Goal: Task Accomplishment & Management: Manage account settings

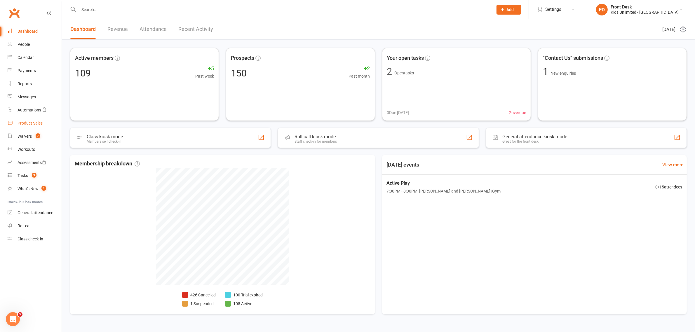
click at [32, 122] on div "Product Sales" at bounding box center [30, 123] width 25 height 5
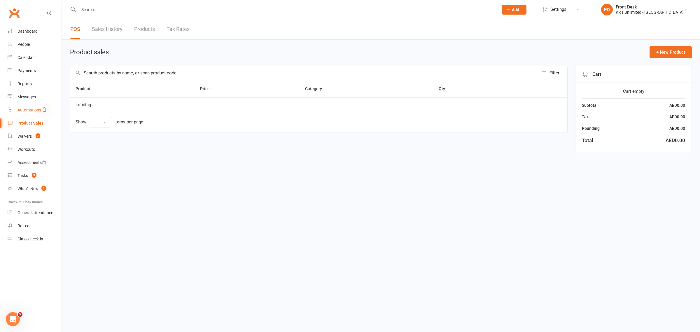
select select "100"
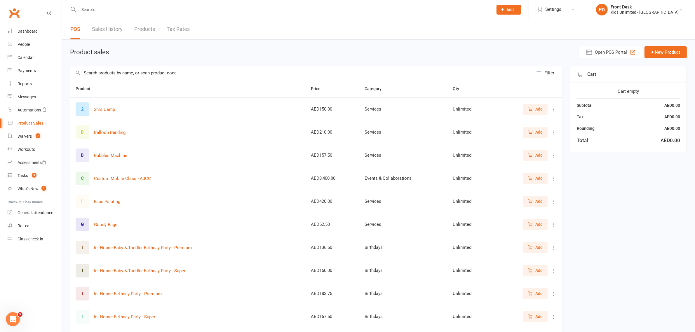
click at [537, 204] on span "Add" at bounding box center [538, 201] width 7 height 6
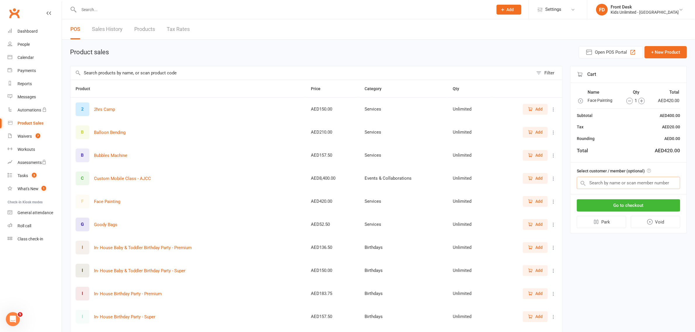
click at [655, 183] on input "text" at bounding box center [628, 183] width 103 height 12
drag, startPoint x: 647, startPoint y: 197, endPoint x: 647, endPoint y: 201, distance: 4.1
click at [647, 200] on div "Go to checkout Park Void" at bounding box center [628, 213] width 116 height 39
click at [647, 204] on button "Go to checkout" at bounding box center [628, 205] width 103 height 12
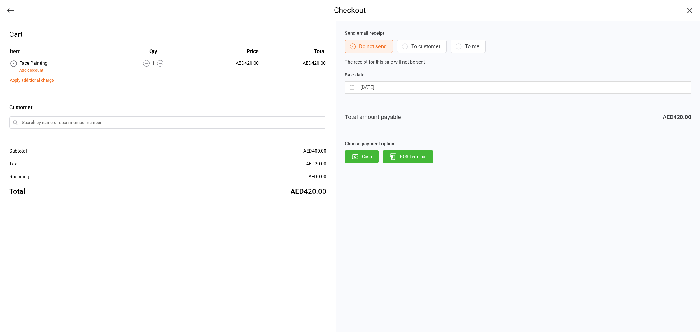
click at [35, 69] on button "Add discount" at bounding box center [31, 70] width 24 height 6
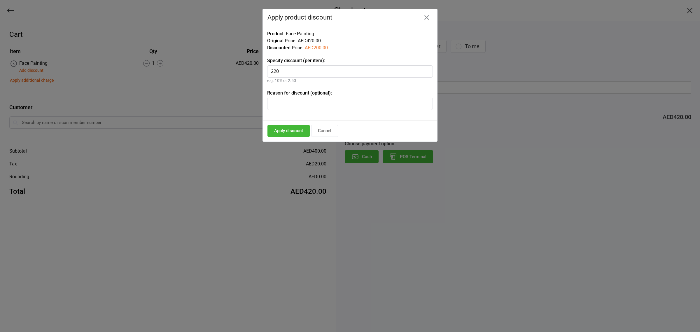
type input "220"
click at [301, 133] on button "Apply discount" at bounding box center [289, 131] width 42 height 12
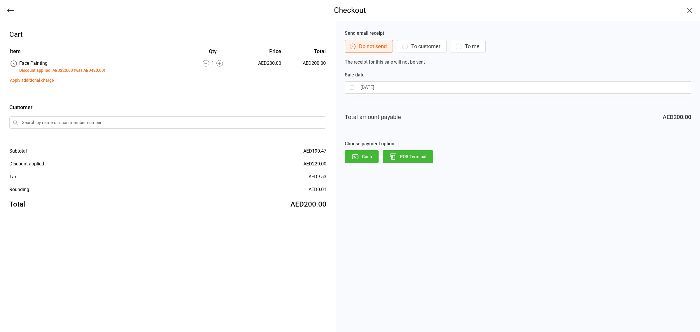
click at [38, 121] on input "text" at bounding box center [167, 122] width 317 height 12
type input "anika"
click at [30, 129] on div "Anika Puranik" at bounding box center [168, 134] width 317 height 10
click at [419, 157] on button "POS Terminal" at bounding box center [408, 156] width 50 height 13
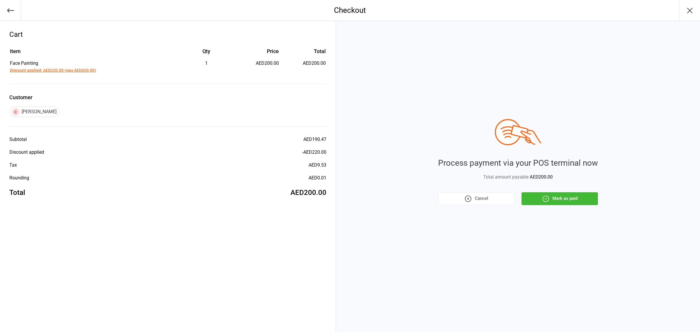
click at [561, 197] on button "Mark as paid" at bounding box center [560, 198] width 76 height 13
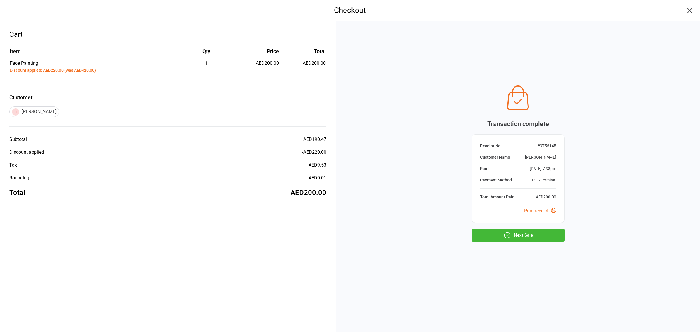
click at [532, 234] on button "Next Sale" at bounding box center [518, 235] width 93 height 13
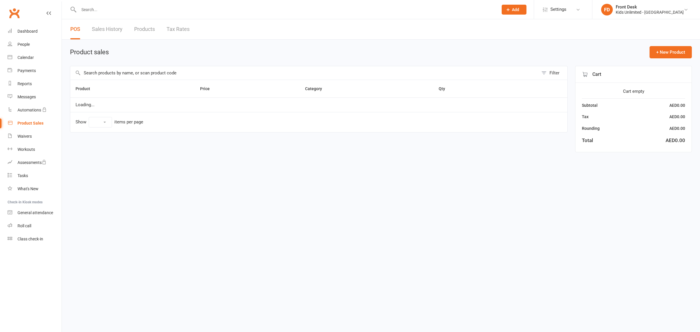
click at [24, 123] on div "Product Sales" at bounding box center [31, 123] width 26 height 5
select select "100"
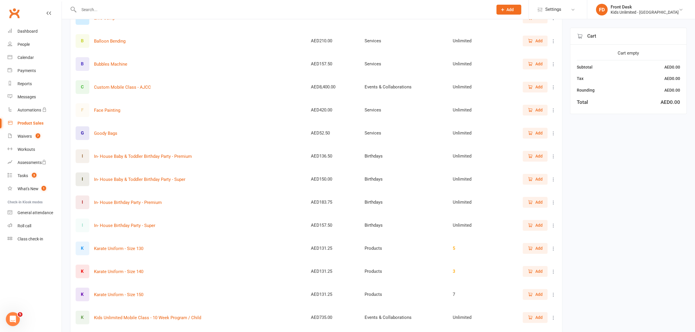
scroll to position [109, 0]
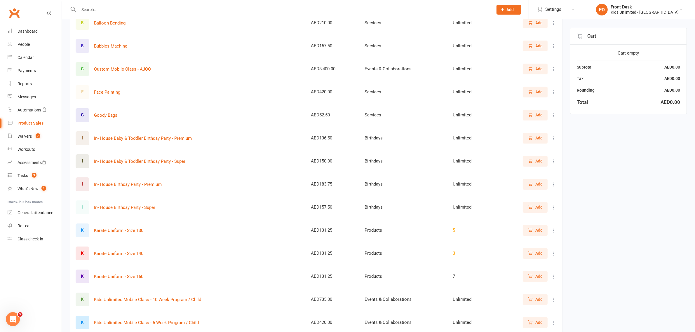
click at [536, 183] on span "Add" at bounding box center [538, 184] width 7 height 6
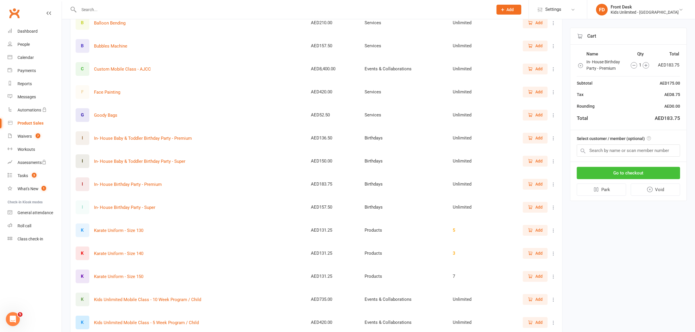
click at [634, 170] on button "Go to checkout" at bounding box center [628, 173] width 103 height 12
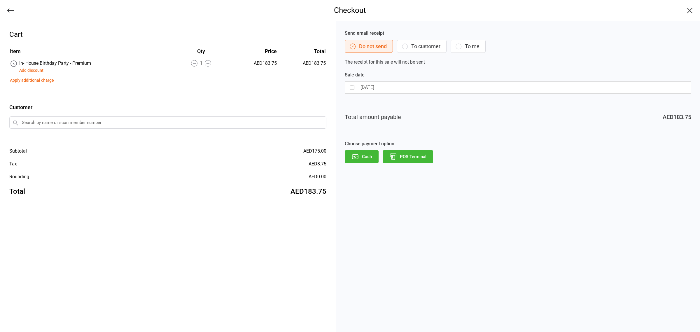
click at [210, 61] on icon at bounding box center [208, 63] width 6 height 6
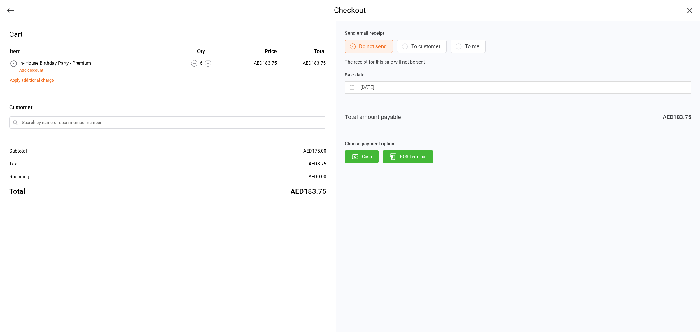
click at [210, 61] on icon at bounding box center [208, 63] width 6 height 6
click at [218, 120] on input "text" at bounding box center [167, 122] width 317 height 12
type input "anik"
click at [34, 133] on div "Anika Puranik" at bounding box center [168, 134] width 317 height 10
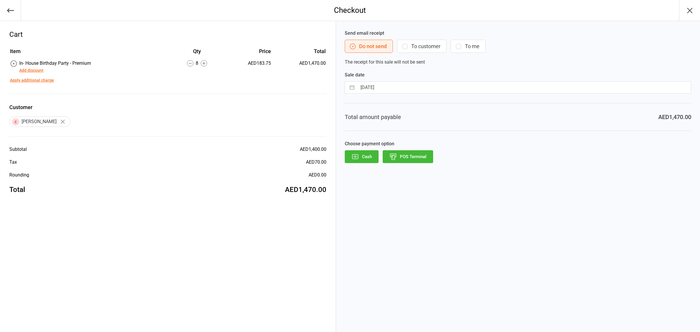
click at [203, 64] on icon at bounding box center [204, 63] width 6 height 6
click at [37, 70] on button "Add discount" at bounding box center [31, 70] width 24 height 6
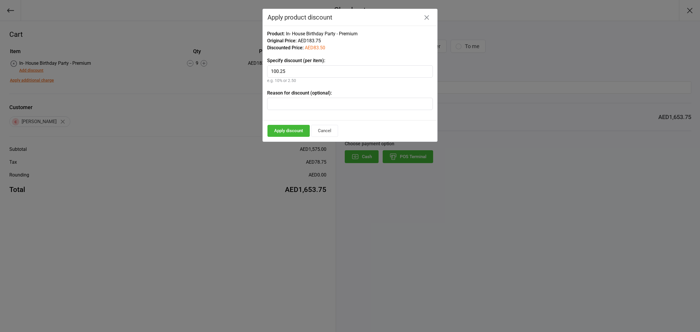
type input "100.25"
click at [292, 131] on button "Apply discount" at bounding box center [289, 131] width 42 height 12
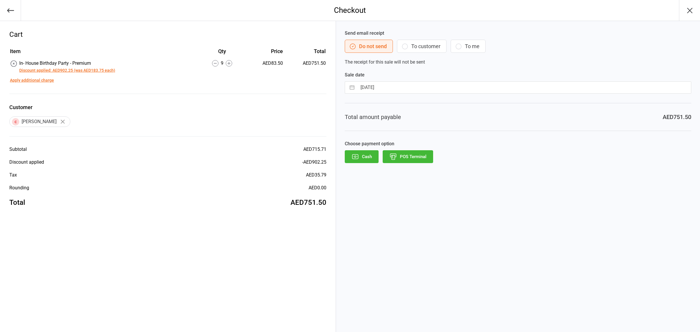
click at [110, 71] on button "Discount applied: AED902.25 (was AED183.75 each)" at bounding box center [67, 70] width 96 height 6
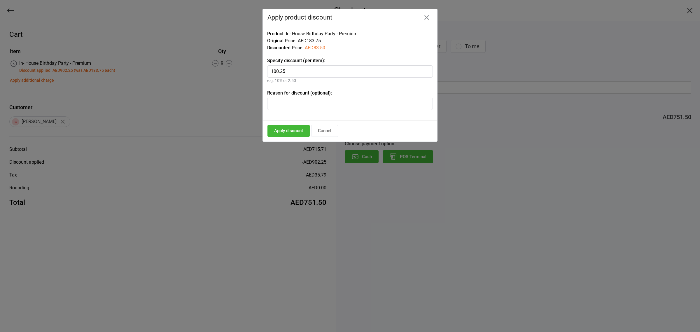
drag, startPoint x: 289, startPoint y: 71, endPoint x: 266, endPoint y: 73, distance: 23.2
click at [266, 73] on div "Product: In- House Birthday Party - Premium Original Price: AED183.75 Discounte…" at bounding box center [350, 73] width 175 height 95
type input "80"
click at [291, 131] on button "Apply discount" at bounding box center [289, 131] width 42 height 12
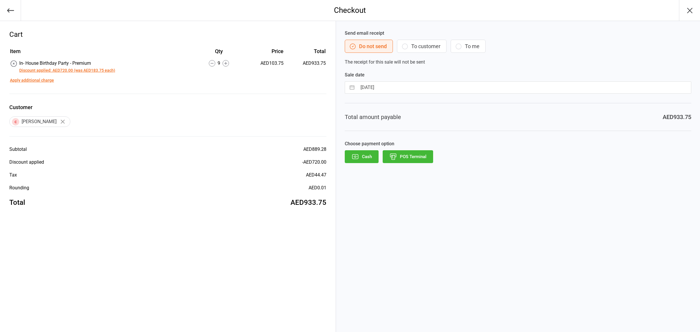
click at [53, 71] on button "Discount applied: AED720.00 (was AED183.75 each)" at bounding box center [67, 70] width 96 height 6
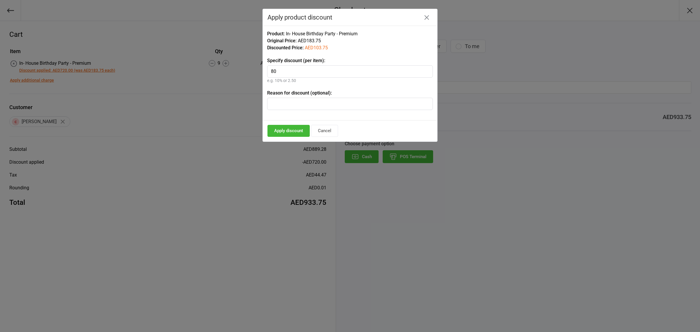
type input "8"
type input "50"
click at [301, 129] on button "Apply discount" at bounding box center [289, 131] width 42 height 12
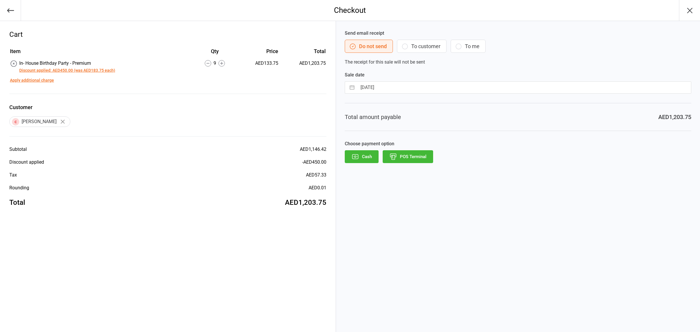
click at [97, 70] on button "Discount applied: AED450.00 (was AED183.75 each)" at bounding box center [67, 70] width 96 height 6
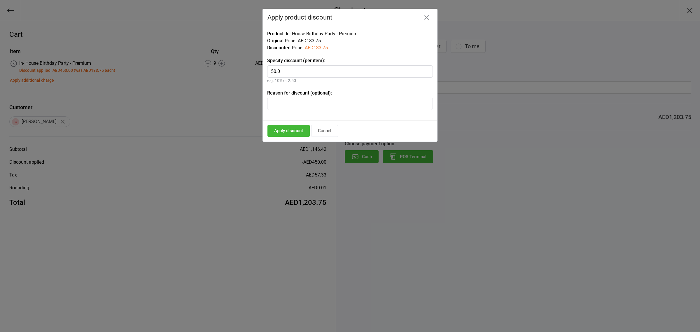
drag, startPoint x: 295, startPoint y: 71, endPoint x: 247, endPoint y: 70, distance: 47.9
click at [247, 70] on div "Checkout Cart Item Qty Price Total In- House Birthday Party - Premium Discount …" at bounding box center [350, 166] width 700 height 332
type input "20.5"
click at [287, 130] on button "Apply discount" at bounding box center [289, 131] width 42 height 12
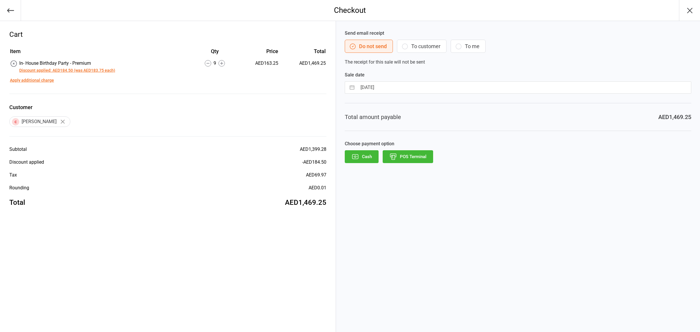
click at [85, 67] on button "Discount applied: AED184.50 (was AED183.75 each)" at bounding box center [67, 70] width 96 height 6
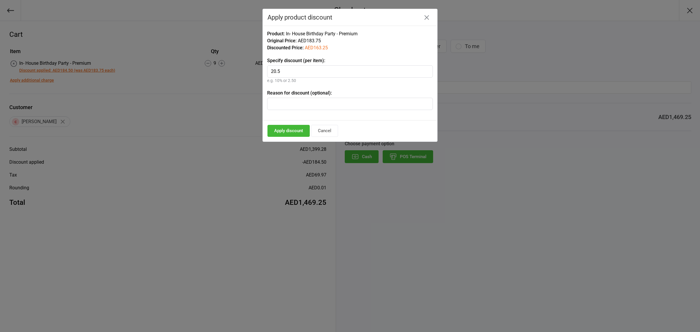
drag, startPoint x: 248, startPoint y: 70, endPoint x: 227, endPoint y: 70, distance: 21.3
click at [227, 70] on div "Checkout Cart Item Qty Price Total In- House Birthday Party - Premium Discount …" at bounding box center [350, 166] width 700 height 332
type input "10.5"
click at [296, 129] on button "Apply discount" at bounding box center [289, 131] width 42 height 12
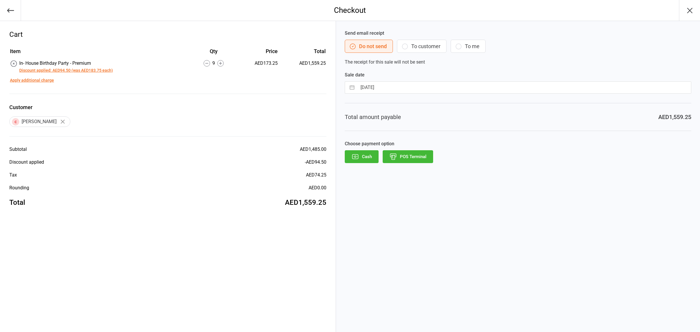
click at [106, 68] on button "Discount applied: AED94.50 (was AED183.75 each)" at bounding box center [66, 70] width 94 height 6
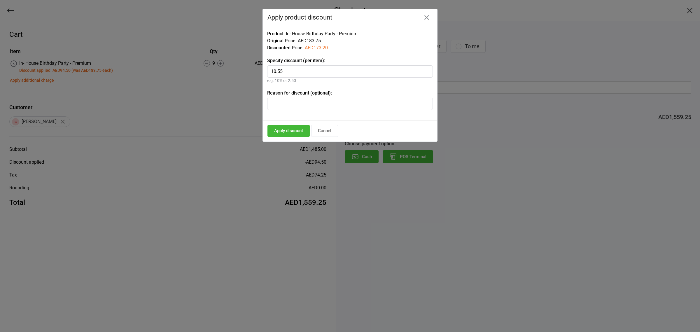
type input "10.55"
click at [284, 134] on button "Apply discount" at bounding box center [289, 131] width 42 height 12
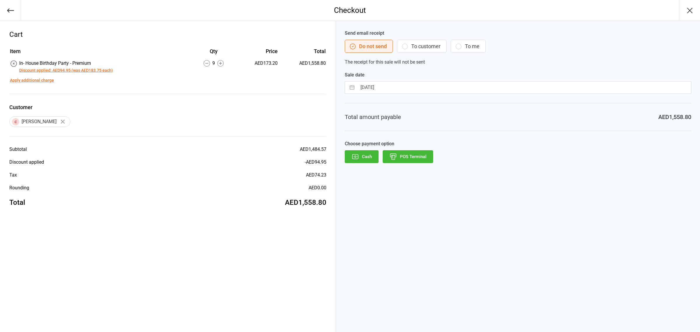
click at [107, 70] on button "Discount applied: AED94.95 (was AED183.75 each)" at bounding box center [66, 70] width 94 height 6
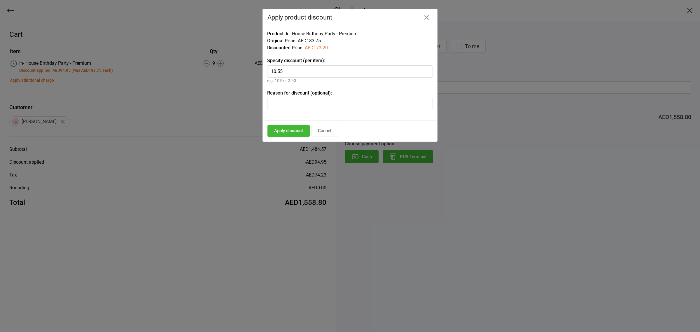
drag, startPoint x: 296, startPoint y: 71, endPoint x: 275, endPoint y: 72, distance: 21.0
click at [275, 72] on input "10.55" at bounding box center [350, 71] width 166 height 12
type input "11"
click at [280, 131] on button "Apply discount" at bounding box center [289, 131] width 42 height 12
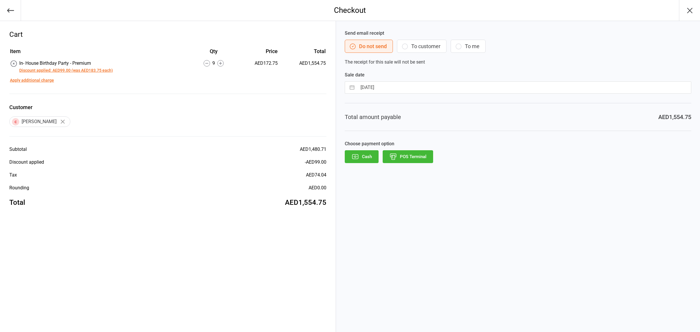
click at [69, 70] on button "Discount applied: AED99.00 (was AED183.75 each)" at bounding box center [66, 70] width 94 height 6
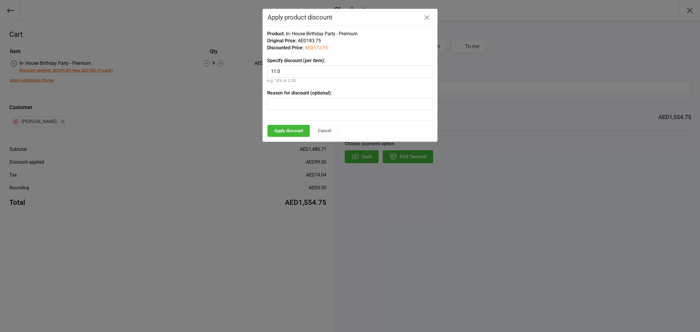
drag, startPoint x: 282, startPoint y: 71, endPoint x: 275, endPoint y: 71, distance: 7.1
click at [275, 71] on input "11.0" at bounding box center [350, 71] width 166 height 12
type input "12"
click at [288, 130] on button "Apply discount" at bounding box center [289, 131] width 42 height 12
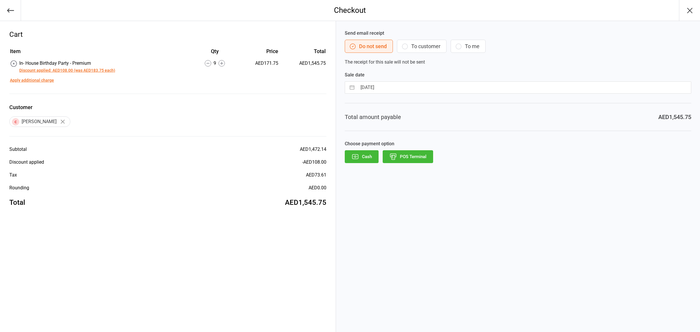
click at [100, 69] on button "Discount applied: AED108.00 (was AED183.75 each)" at bounding box center [67, 70] width 96 height 6
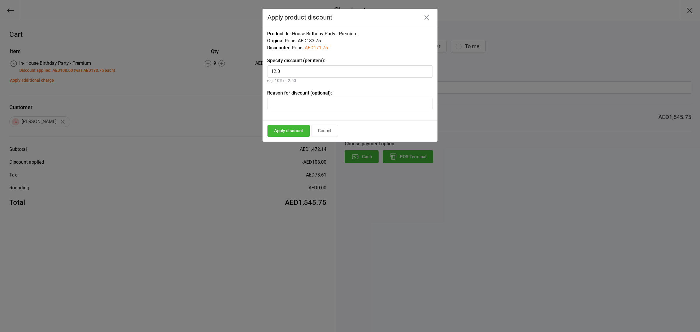
drag, startPoint x: 284, startPoint y: 71, endPoint x: 275, endPoint y: 72, distance: 9.1
click at [275, 72] on input "12.0" at bounding box center [350, 71] width 166 height 12
type input "11.5"
click at [291, 131] on button "Apply discount" at bounding box center [289, 131] width 42 height 12
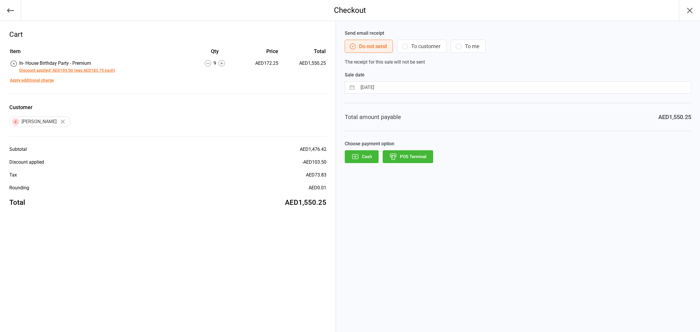
click at [66, 69] on button "Discount applied: AED103.50 (was AED183.75 each)" at bounding box center [67, 70] width 96 height 6
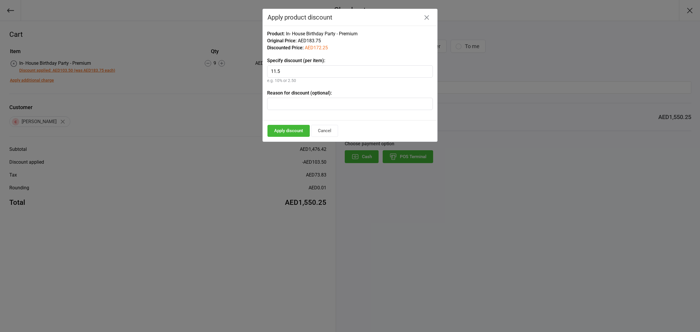
drag, startPoint x: 281, startPoint y: 72, endPoint x: 276, endPoint y: 72, distance: 4.7
click at [276, 72] on input "11.5" at bounding box center [350, 71] width 166 height 12
click at [282, 73] on input "11.5" at bounding box center [350, 71] width 166 height 12
drag, startPoint x: 282, startPoint y: 72, endPoint x: 279, endPoint y: 72, distance: 3.8
click at [279, 72] on input "11.5" at bounding box center [350, 71] width 166 height 12
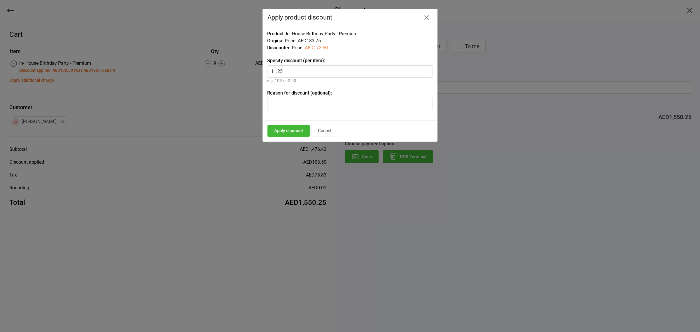
type input "11.25"
click at [288, 130] on button "Apply discount" at bounding box center [289, 131] width 42 height 12
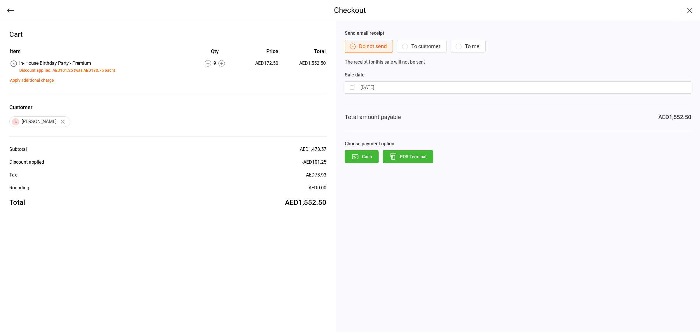
click at [72, 71] on button "Discount applied: AED101.25 (was AED183.75 each)" at bounding box center [67, 70] width 96 height 6
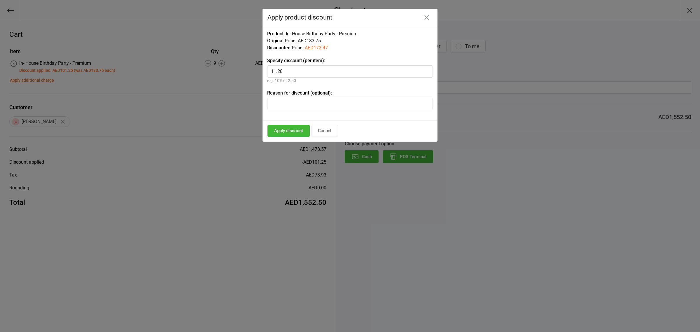
type input "11.28"
click at [298, 129] on button "Apply discount" at bounding box center [289, 131] width 42 height 12
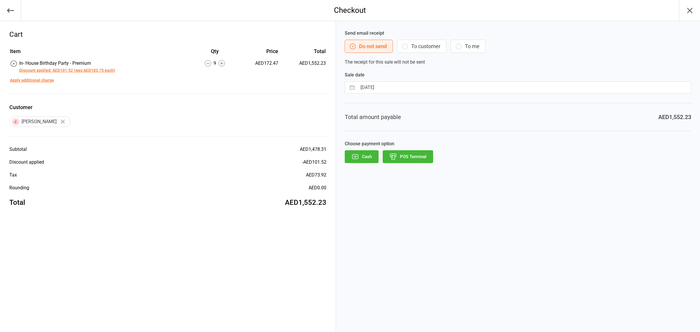
click at [95, 70] on button "Discount applied: AED101.52 (was AED183.75 each)" at bounding box center [67, 70] width 96 height 6
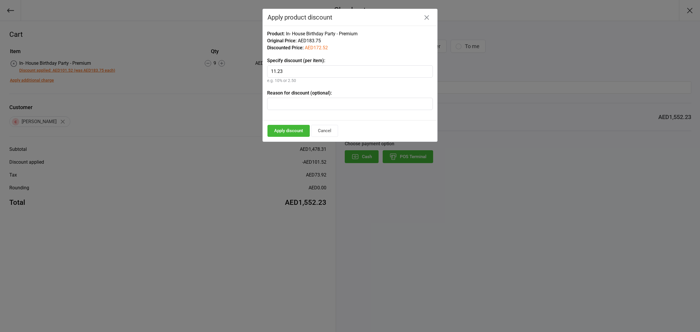
type input "11.23"
click at [302, 130] on button "Apply discount" at bounding box center [289, 131] width 42 height 12
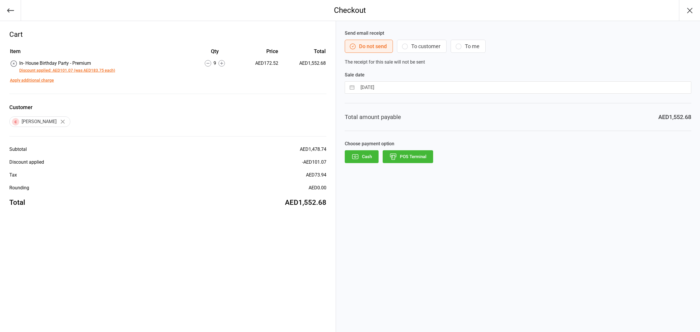
click at [102, 68] on button "Discount applied: AED101.07 (was AED183.75 each)" at bounding box center [67, 70] width 96 height 6
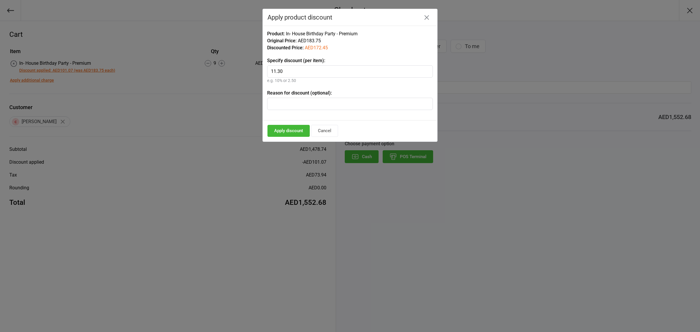
type input "11.30"
click at [302, 132] on button "Apply discount" at bounding box center [289, 131] width 42 height 12
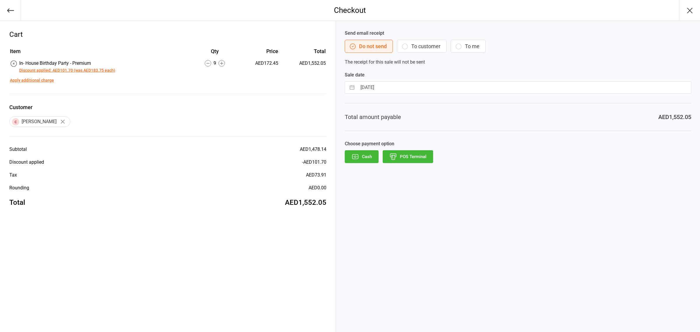
click at [112, 69] on button "Discount applied: AED101.70 (was AED183.75 each)" at bounding box center [67, 70] width 96 height 6
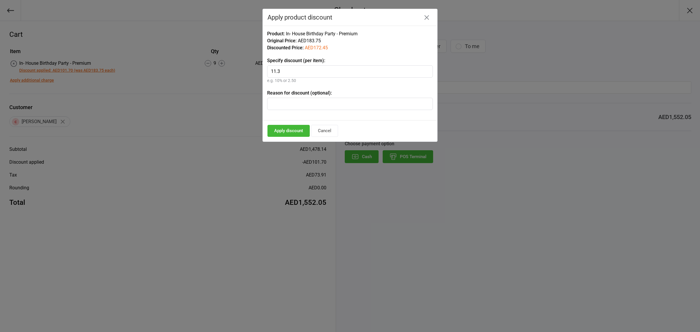
click at [282, 73] on input "11.3" at bounding box center [350, 71] width 166 height 12
type input "11.10"
click at [290, 134] on button "Apply discount" at bounding box center [289, 131] width 42 height 12
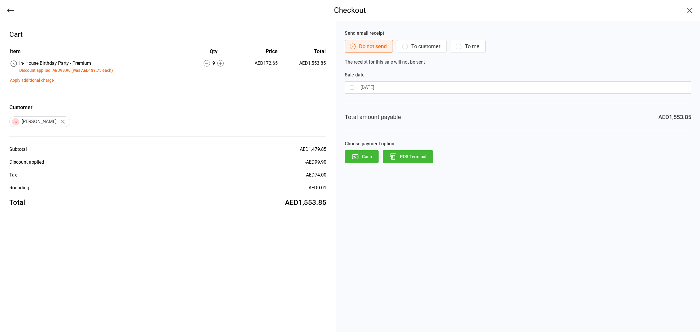
click at [410, 158] on button "POS Terminal" at bounding box center [408, 156] width 50 height 13
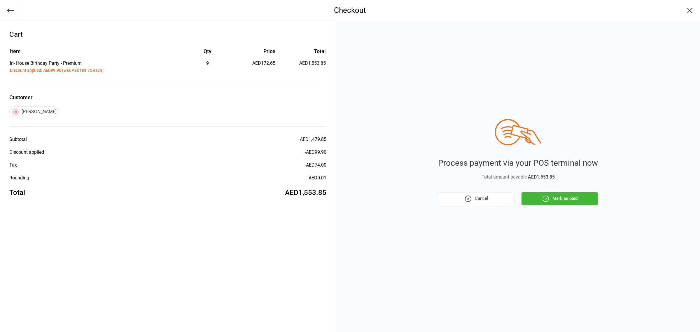
click at [201, 99] on label "Customer" at bounding box center [167, 97] width 317 height 8
click at [484, 198] on button "Cancel" at bounding box center [476, 198] width 76 height 13
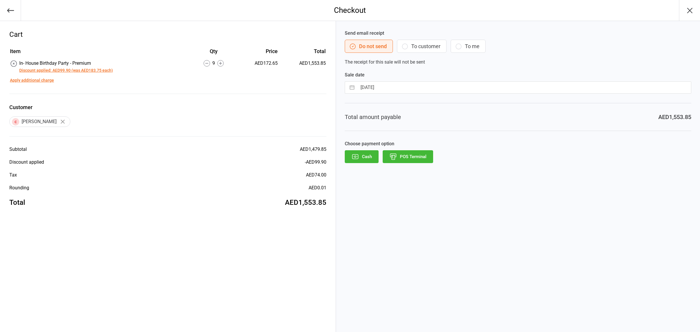
click at [99, 69] on button "Discount applied: AED99.90 (was AED183.75 each)" at bounding box center [66, 70] width 94 height 6
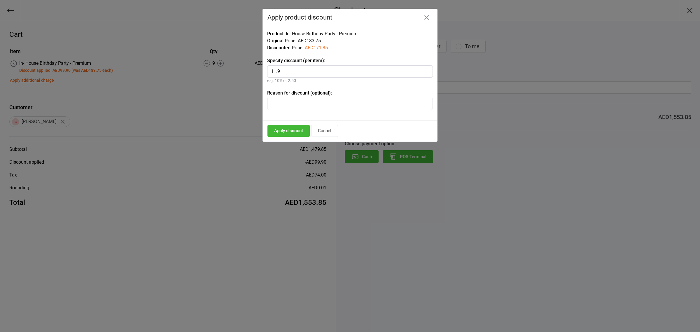
type input "11.9"
click at [279, 136] on button "Apply discount" at bounding box center [289, 131] width 42 height 12
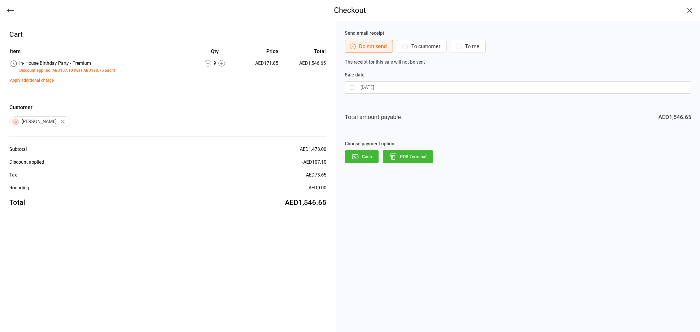
click at [106, 71] on button "Discount applied: AED107.10 (was AED183.75 each)" at bounding box center [67, 70] width 96 height 6
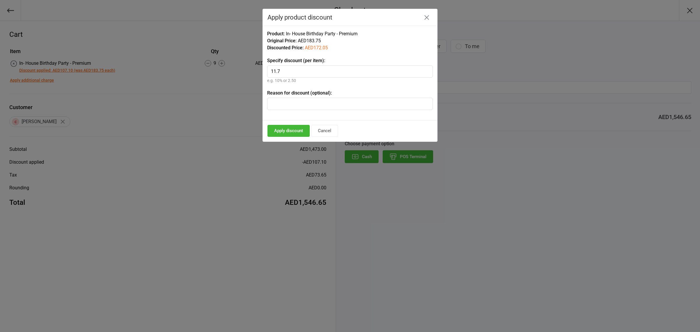
type input "11.7"
click at [274, 131] on button "Apply discount" at bounding box center [289, 131] width 42 height 12
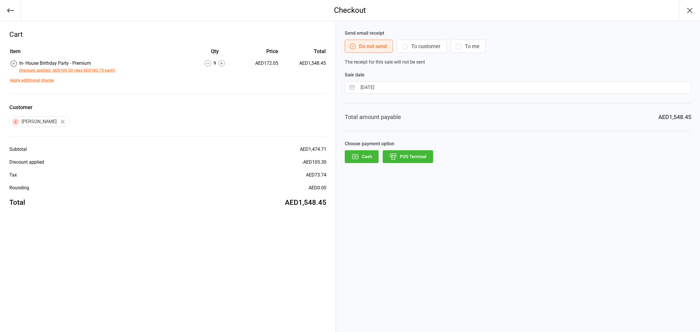
click at [111, 67] on button "Discount applied: AED105.30 (was AED183.75 each)" at bounding box center [67, 70] width 96 height 6
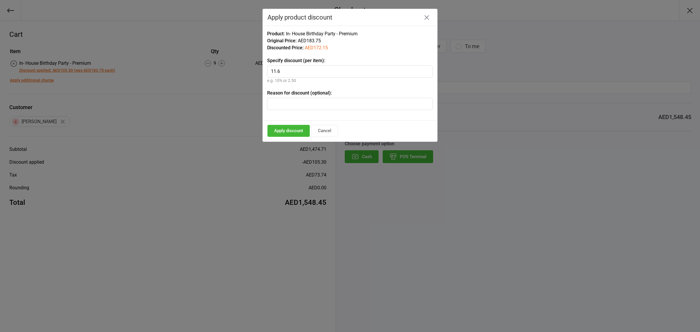
type input "11.6"
click at [279, 131] on button "Apply discount" at bounding box center [289, 131] width 42 height 12
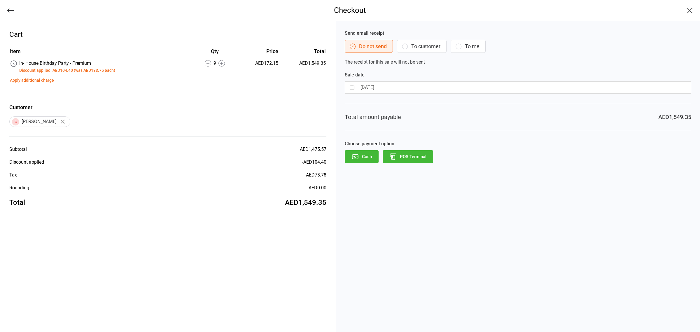
click at [111, 69] on button "Discount applied: AED104.40 (was AED183.75 each)" at bounding box center [67, 70] width 96 height 6
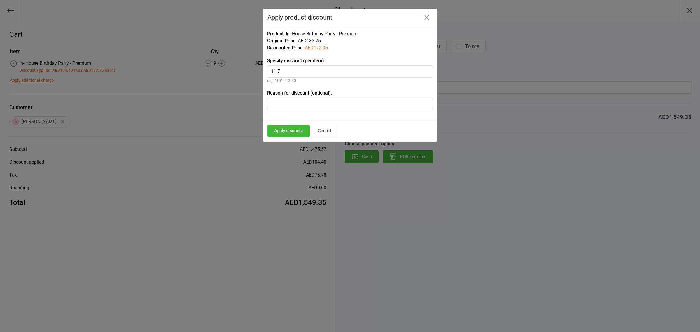
type input "11.7"
click at [296, 132] on button "Apply discount" at bounding box center [289, 131] width 42 height 12
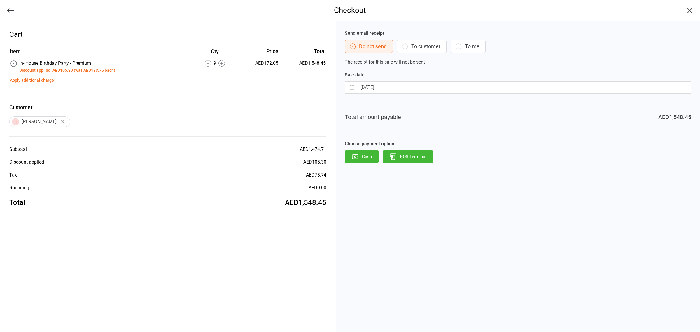
click at [107, 69] on button "Discount applied: AED105.30 (was AED183.75 each)" at bounding box center [67, 70] width 96 height 6
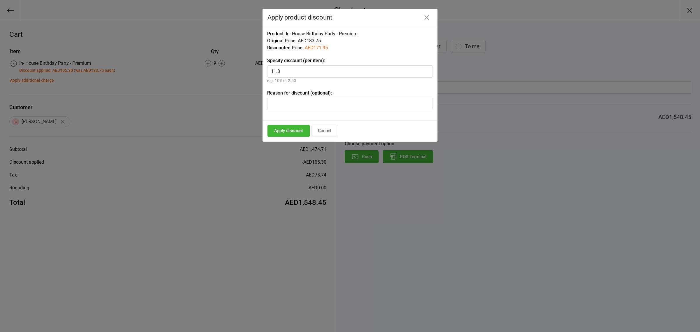
type input "11.8"
click at [295, 130] on button "Apply discount" at bounding box center [289, 131] width 42 height 12
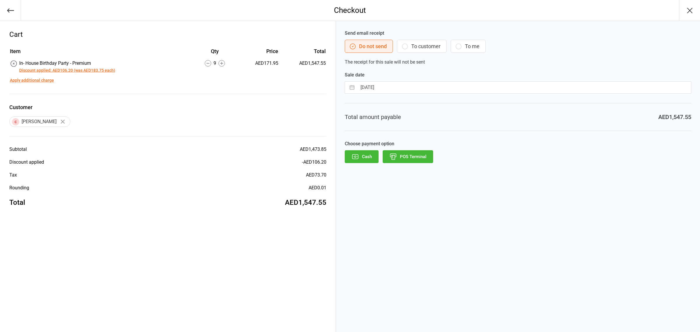
click at [107, 68] on button "Discount applied: AED106.20 (was AED183.75 each)" at bounding box center [67, 70] width 96 height 6
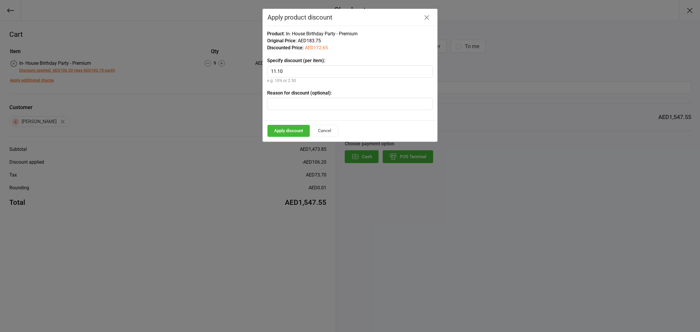
type input "11.10"
click at [305, 126] on button "Apply discount" at bounding box center [289, 131] width 42 height 12
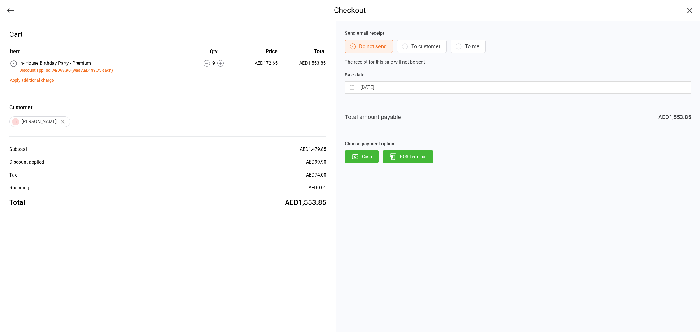
click at [69, 68] on button "Discount applied: AED99.90 (was AED183.75 each)" at bounding box center [66, 70] width 94 height 6
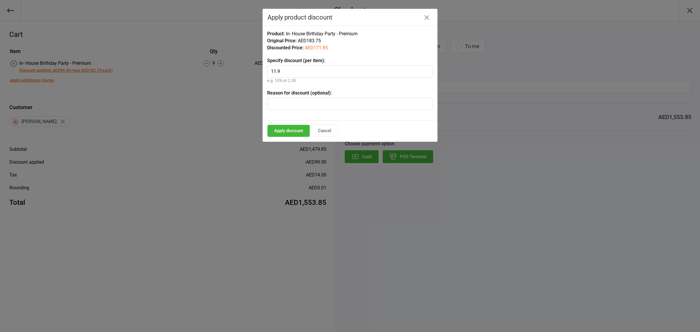
type input "11.9"
click at [297, 126] on button "Apply discount" at bounding box center [289, 131] width 42 height 12
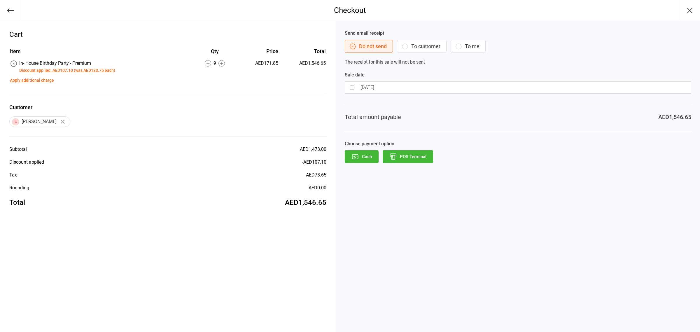
click at [83, 72] on button "Discount applied: AED107.10 (was AED183.75 each)" at bounding box center [67, 70] width 96 height 6
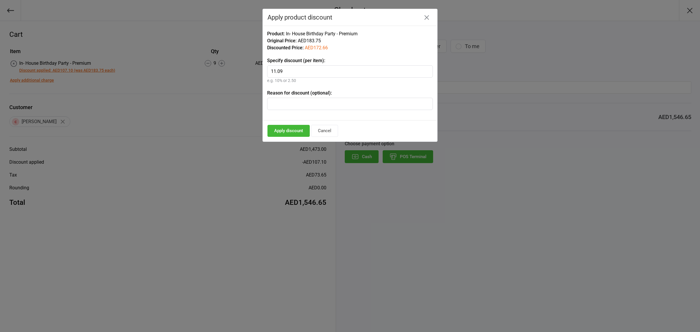
type input "11.09"
click at [288, 136] on button "Apply discount" at bounding box center [289, 131] width 42 height 12
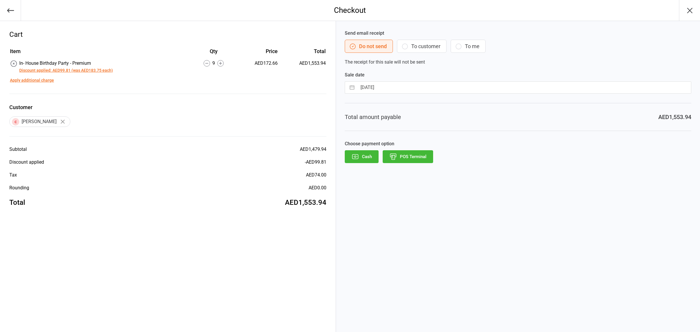
click at [108, 70] on button "Discount applied: AED99.81 (was AED183.75 each)" at bounding box center [66, 70] width 94 height 6
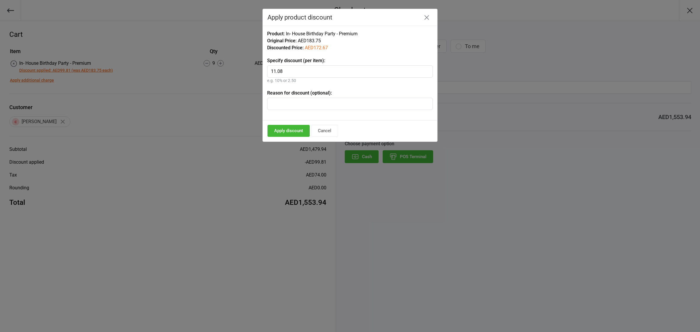
type input "11.08"
click at [292, 133] on button "Apply discount" at bounding box center [289, 131] width 42 height 12
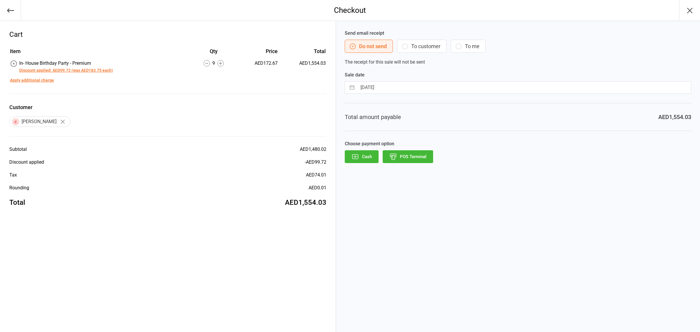
click at [83, 68] on button "Discount applied: AED99.72 (was AED183.75 each)" at bounding box center [66, 70] width 94 height 6
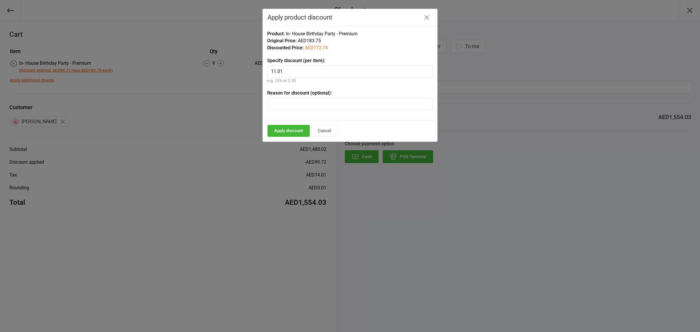
type input "11.01"
click at [280, 129] on button "Apply discount" at bounding box center [289, 131] width 42 height 12
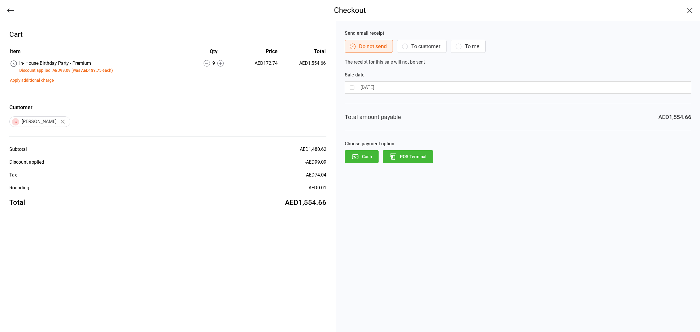
click at [104, 71] on button "Discount applied: AED99.09 (was AED183.75 each)" at bounding box center [66, 70] width 94 height 6
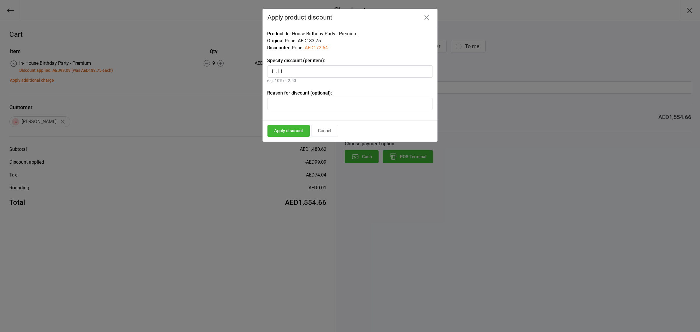
type input "11.11"
click at [278, 133] on button "Apply discount" at bounding box center [289, 131] width 42 height 12
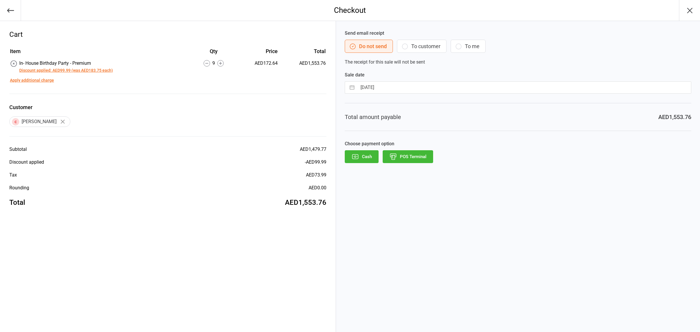
click at [97, 69] on button "Discount applied: AED99.99 (was AED183.75 each)" at bounding box center [66, 70] width 94 height 6
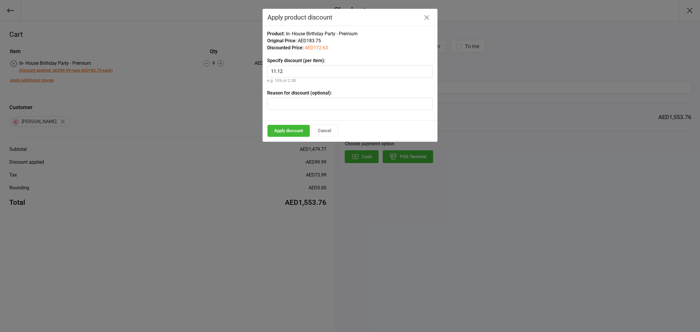
type input "11.12"
click at [298, 132] on button "Apply discount" at bounding box center [289, 131] width 42 height 12
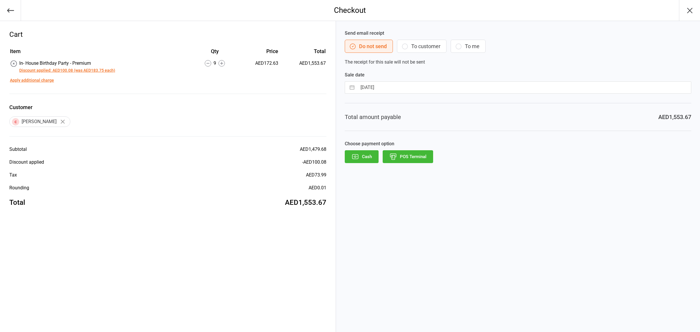
click at [103, 68] on button "Discount applied: AED100.08 (was AED183.75 each)" at bounding box center [67, 70] width 96 height 6
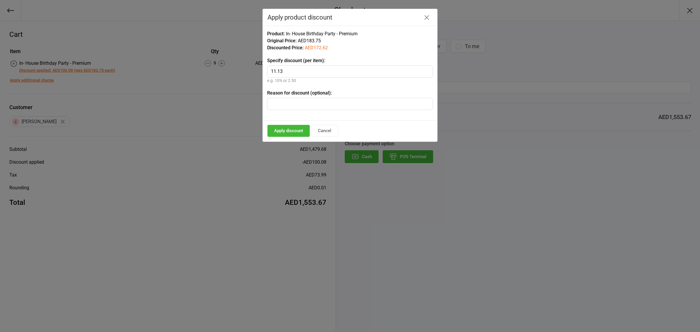
type input "11.13"
click at [294, 129] on button "Apply discount" at bounding box center [289, 131] width 42 height 12
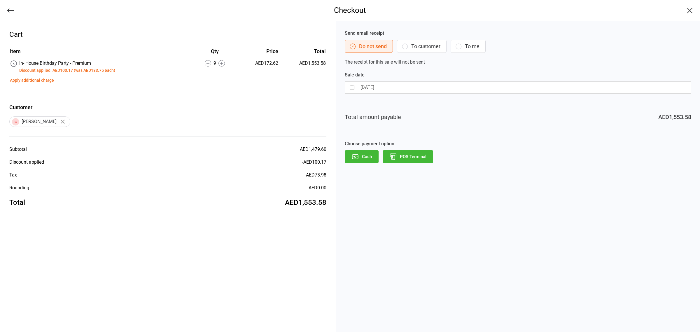
click at [76, 71] on button "Discount applied: AED100.17 (was AED183.75 each)" at bounding box center [67, 70] width 96 height 6
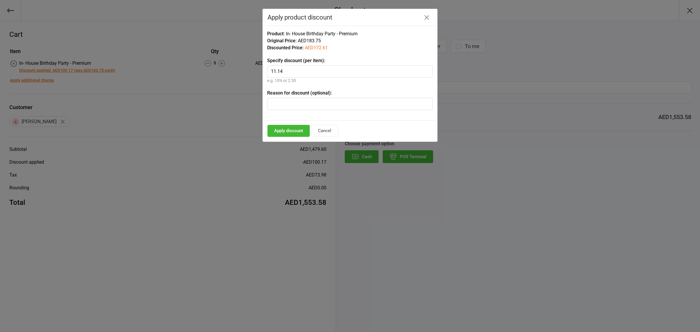
type input "11.14"
click at [296, 131] on button "Apply discount" at bounding box center [289, 131] width 42 height 12
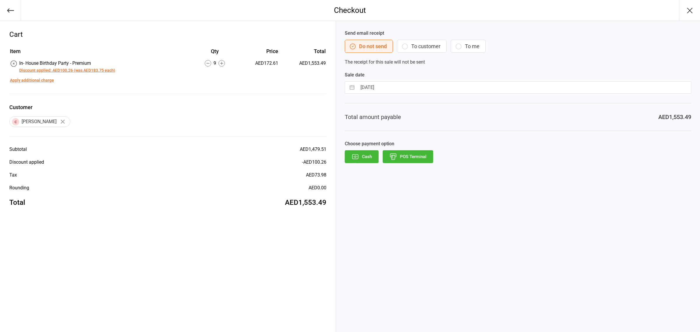
click at [404, 158] on button "POS Terminal" at bounding box center [408, 156] width 50 height 13
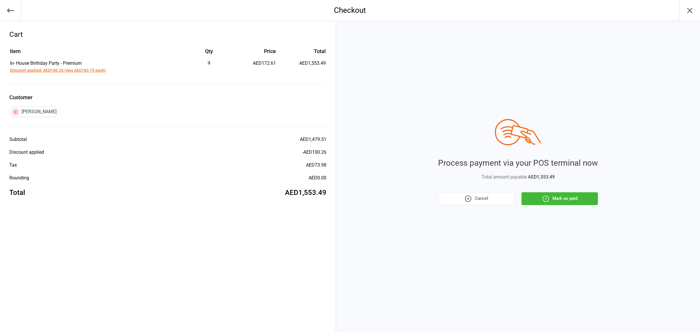
click at [564, 197] on button "Mark as paid" at bounding box center [560, 198] width 76 height 13
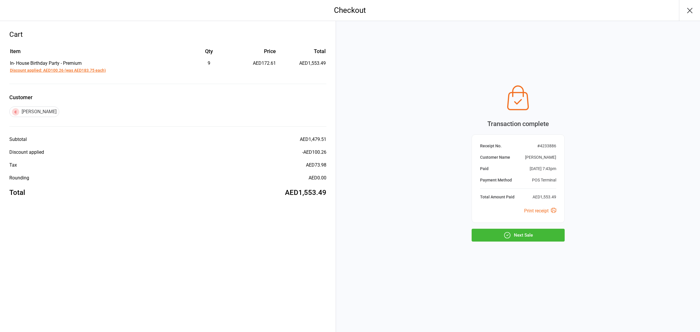
click at [531, 237] on button "Next Sale" at bounding box center [518, 235] width 93 height 13
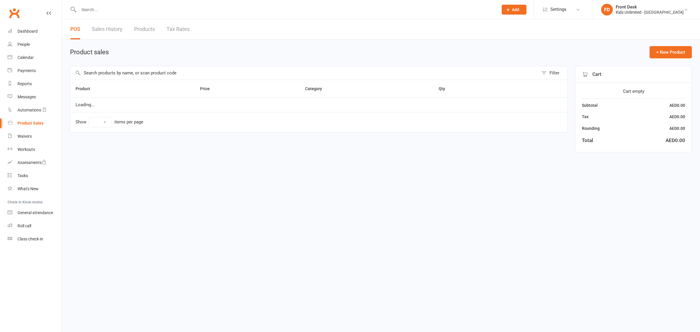
select select "100"
click at [27, 82] on div "Reports" at bounding box center [25, 83] width 14 height 5
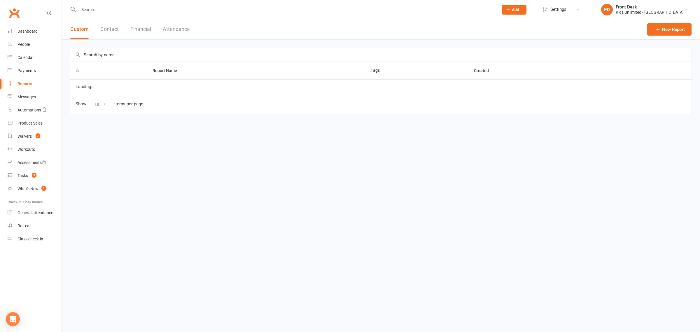
select select "100"
click at [147, 27] on button "Financial" at bounding box center [140, 29] width 21 height 20
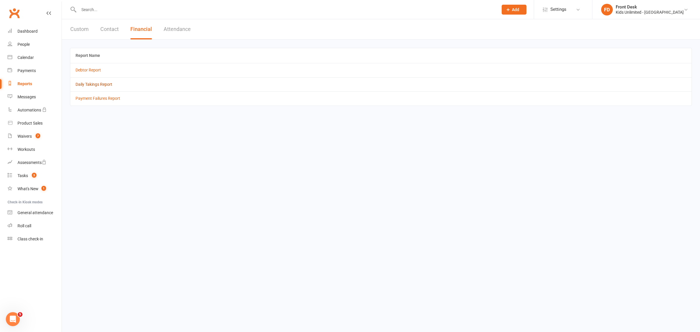
click at [106, 84] on link "Daily Takings Report" at bounding box center [94, 84] width 37 height 5
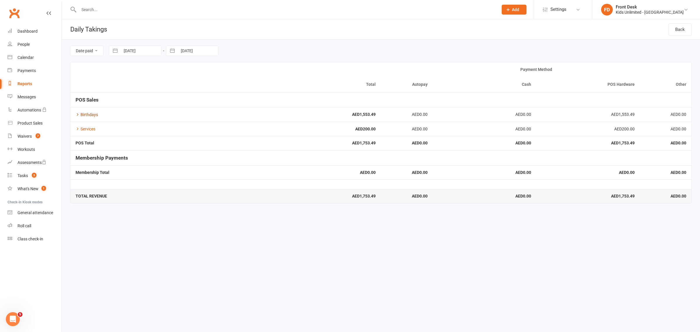
click at [87, 114] on link "Birthdays" at bounding box center [87, 114] width 22 height 5
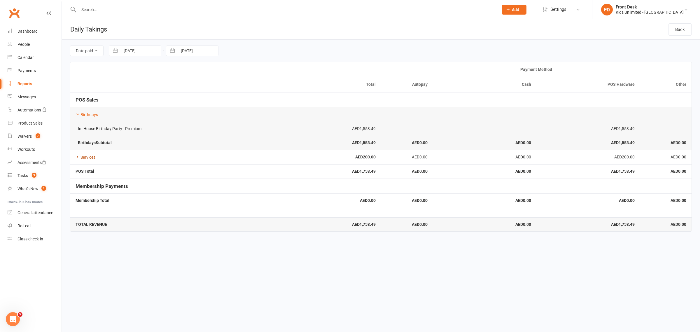
click at [92, 160] on link "Services" at bounding box center [86, 157] width 20 height 5
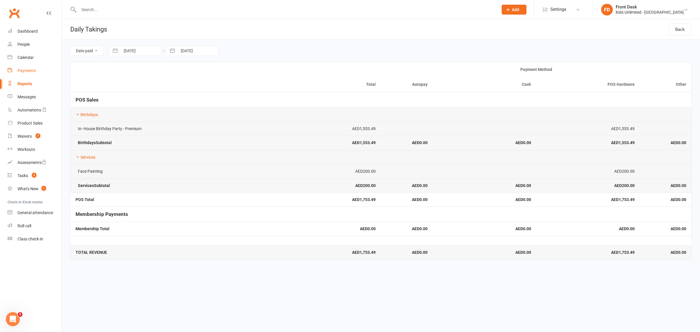
click at [27, 69] on div "Payments" at bounding box center [27, 70] width 18 height 5
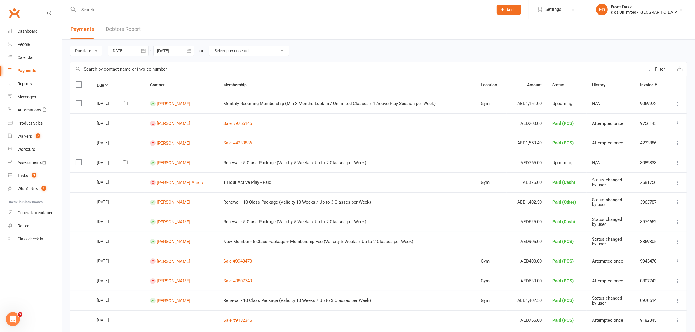
click at [78, 163] on label at bounding box center [80, 162] width 8 height 6
click at [78, 159] on input "checkbox" at bounding box center [78, 159] width 4 height 0
click at [651, 316] on button "Change status" at bounding box center [664, 319] width 46 height 12
click at [645, 291] on link "Paid (Other)" at bounding box center [658, 291] width 58 height 12
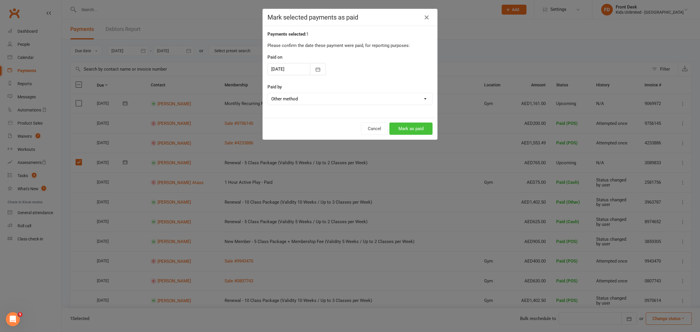
click at [413, 131] on button "Mark as paid" at bounding box center [411, 129] width 43 height 12
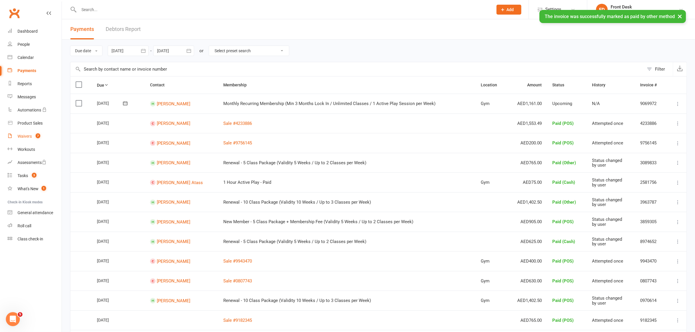
click at [31, 136] on div "Waivers" at bounding box center [25, 136] width 14 height 5
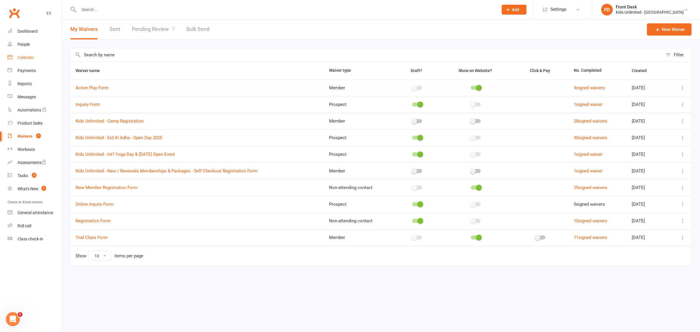
click at [32, 56] on div "Calendar" at bounding box center [26, 57] width 16 height 5
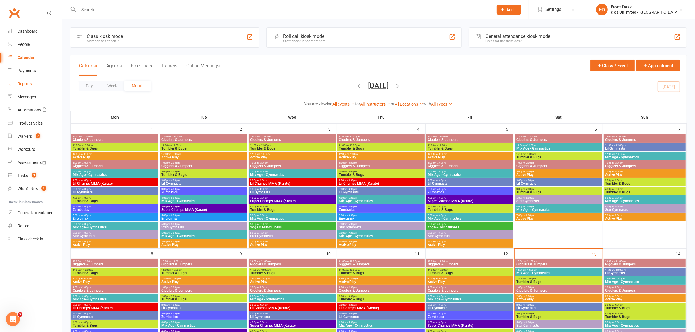
click at [26, 86] on div "Reports" at bounding box center [25, 83] width 14 height 5
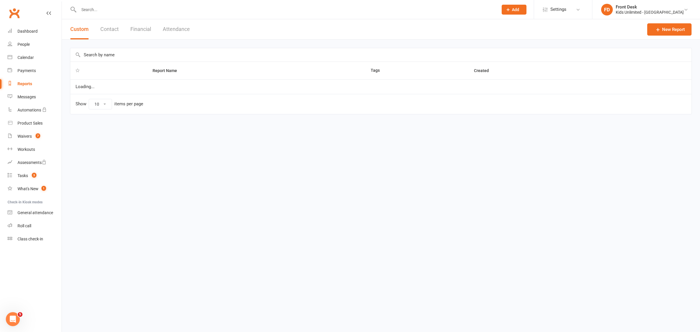
select select "100"
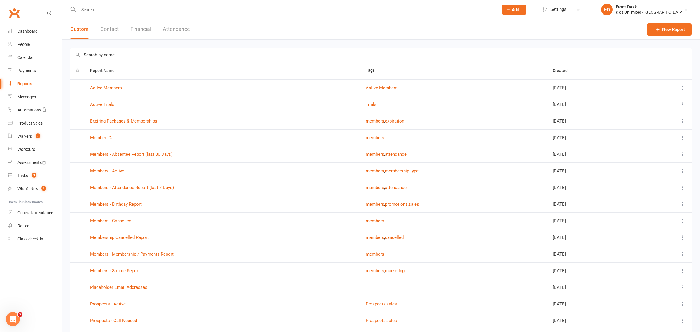
click at [173, 32] on button "Attendance" at bounding box center [176, 29] width 27 height 20
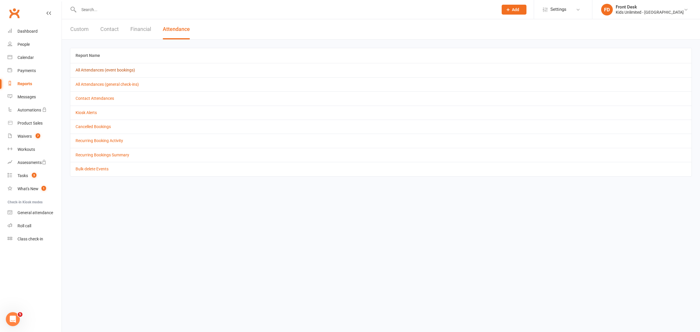
click at [117, 71] on link "All Attendances (event bookings)" at bounding box center [106, 70] width 60 height 5
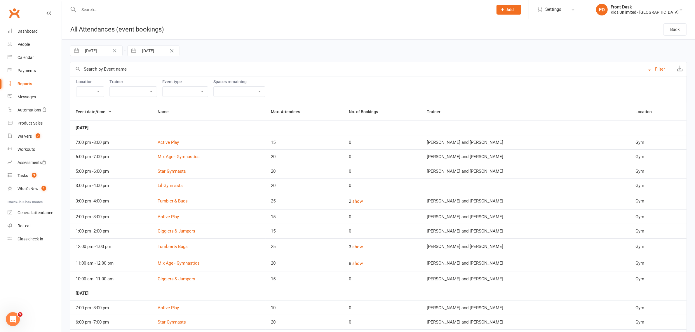
click at [110, 52] on button "Clear Date" at bounding box center [114, 50] width 10 height 7
click at [105, 54] on input "Starts From" at bounding box center [102, 51] width 41 height 10
select select "7"
select select "2025"
select select "8"
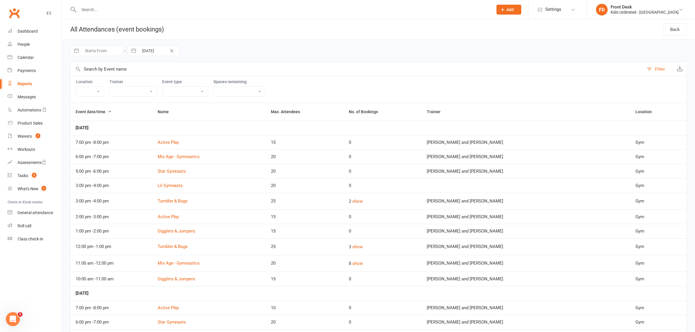
select select "2025"
select select "9"
select select "2025"
click at [153, 110] on td "13" at bounding box center [150, 107] width 11 height 11
type input "13 Sep 2025"
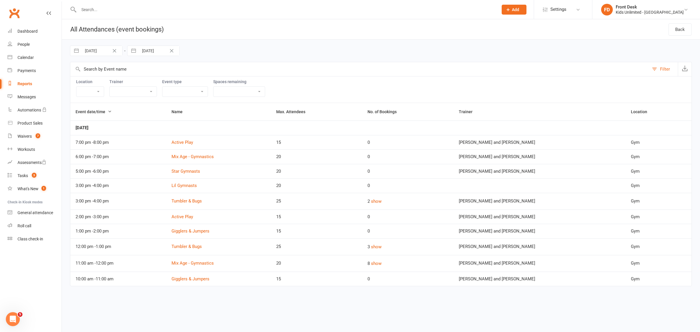
click at [22, 81] on link "Reports" at bounding box center [35, 83] width 54 height 13
select select "100"
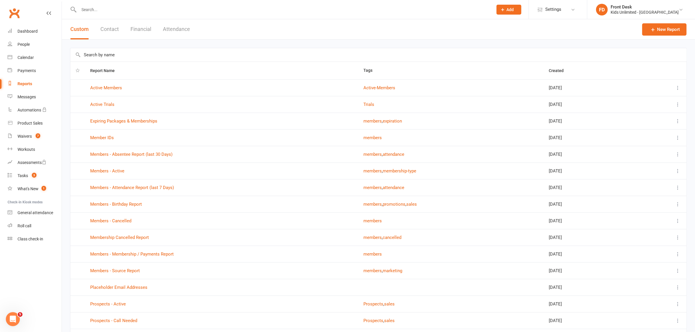
click at [142, 29] on button "Financial" at bounding box center [140, 29] width 21 height 20
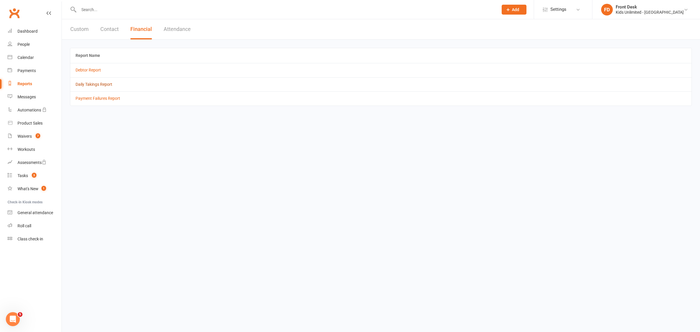
click at [99, 85] on link "Daily Takings Report" at bounding box center [94, 84] width 37 height 5
